Goal: Find specific page/section: Find specific page/section

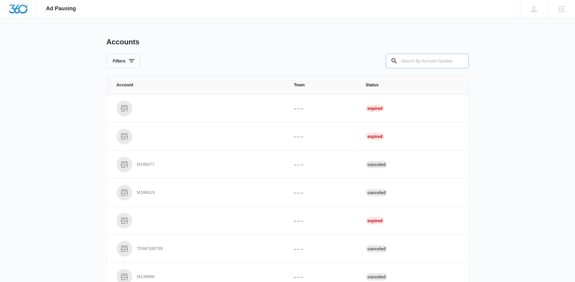
click at [433, 58] on input "text" at bounding box center [427, 61] width 83 height 14
paste input "M332123"
type input "M332123"
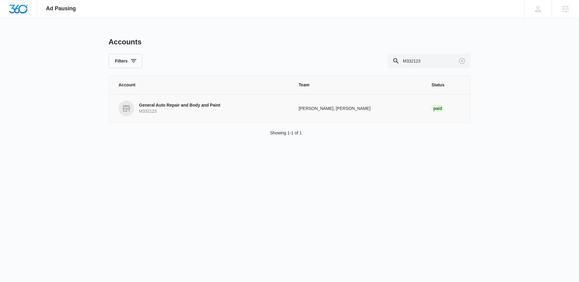
click at [184, 108] on div "General Auto Repair and Body and Paint M332123" at bounding box center [179, 108] width 81 height 12
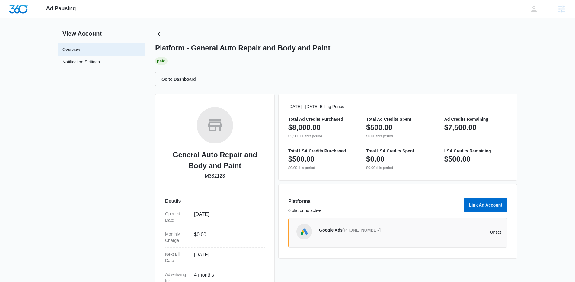
scroll to position [9, 0]
